Goal: Information Seeking & Learning: Learn about a topic

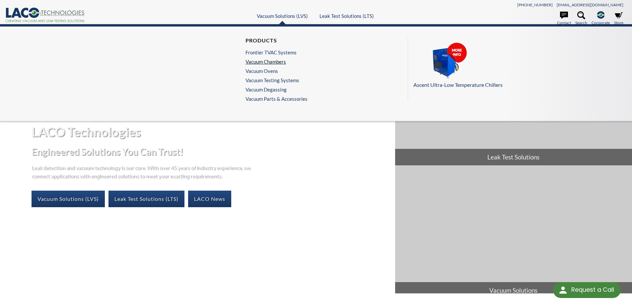
click at [278, 59] on link "Vacuum Chambers" at bounding box center [274, 62] width 59 height 6
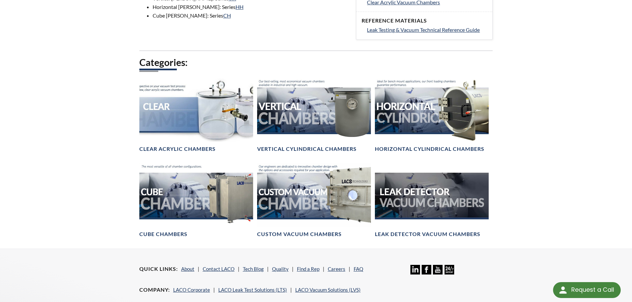
scroll to position [332, 0]
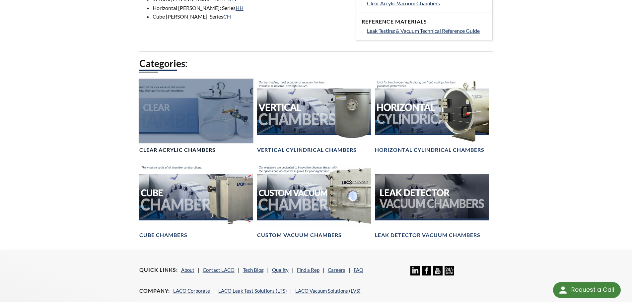
click at [192, 150] on h4 "Clear Acrylic Chambers" at bounding box center [177, 150] width 76 height 7
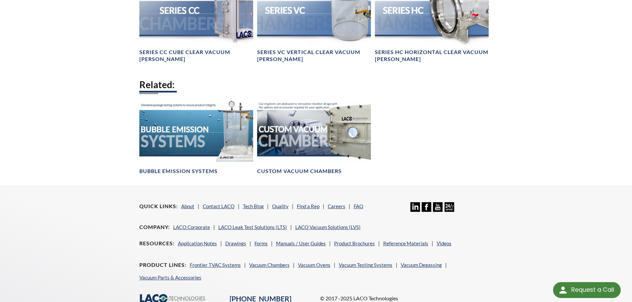
scroll to position [630, 0]
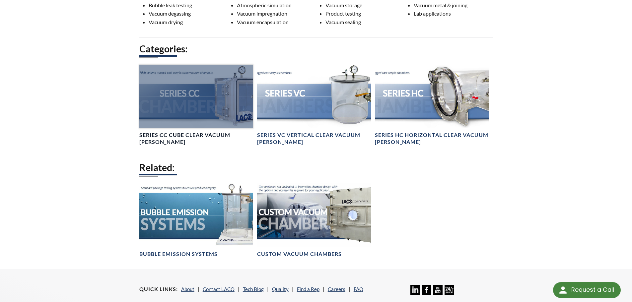
click at [149, 133] on h4 "Series CC Cube Clear Vacuum [PERSON_NAME]" at bounding box center [196, 139] width 114 height 14
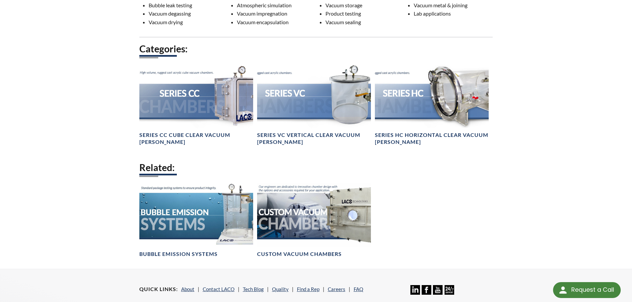
scroll to position [398, 0]
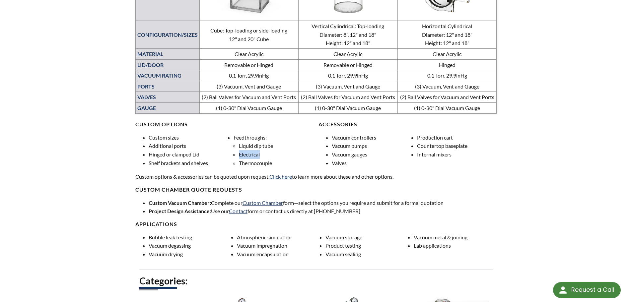
drag, startPoint x: 266, startPoint y: 152, endPoint x: 239, endPoint y: 153, distance: 26.2
click at [239, 153] on li "Electrical" at bounding box center [276, 154] width 75 height 9
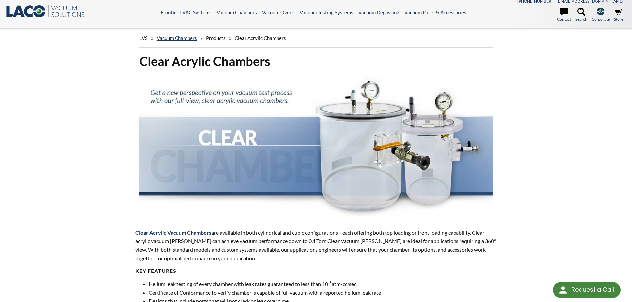
scroll to position [0, 0]
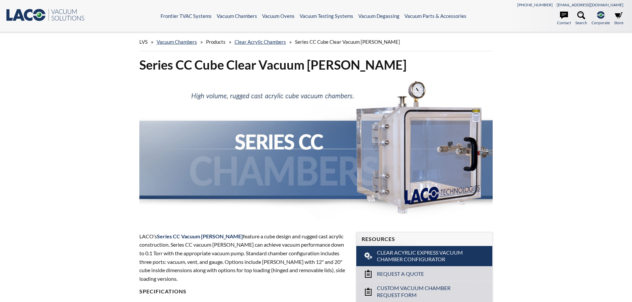
select select "Language Translate Widget"
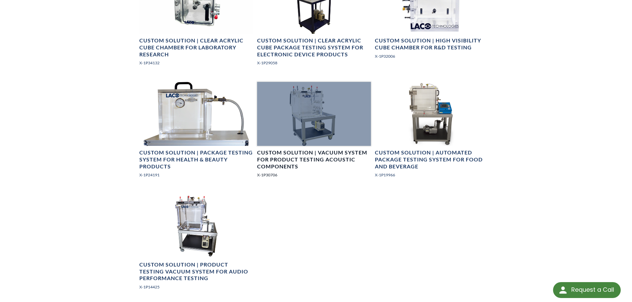
scroll to position [696, 0]
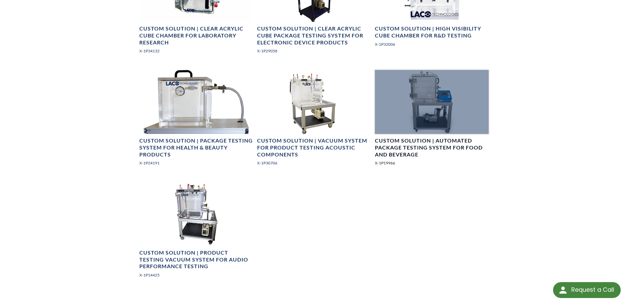
click at [431, 144] on h4 "Custom Solution | Automated Package Testing System for Food and Beverage" at bounding box center [432, 147] width 114 height 21
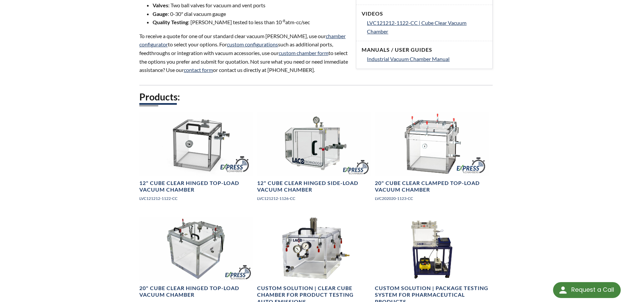
scroll to position [265, 0]
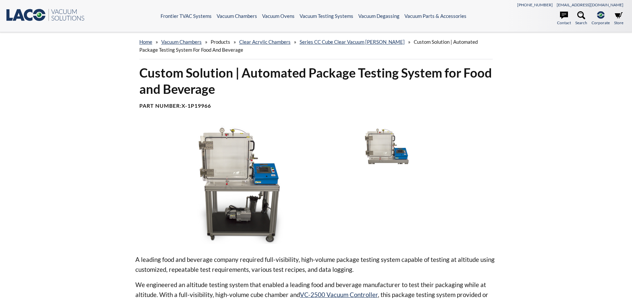
select select "Language Translate Widget"
